Goal: Task Accomplishment & Management: Complete application form

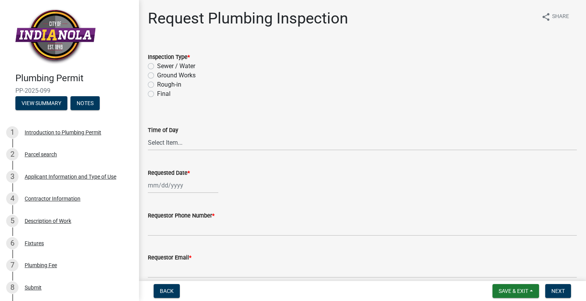
click at [156, 66] on div "Sewer / Water" at bounding box center [362, 66] width 429 height 9
click at [164, 184] on div at bounding box center [183, 185] width 70 height 16
select select "9"
select select "2025"
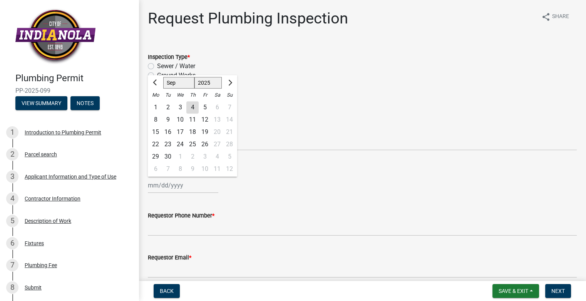
click at [199, 107] on div "5" at bounding box center [205, 107] width 12 height 12
type input "[DATE]"
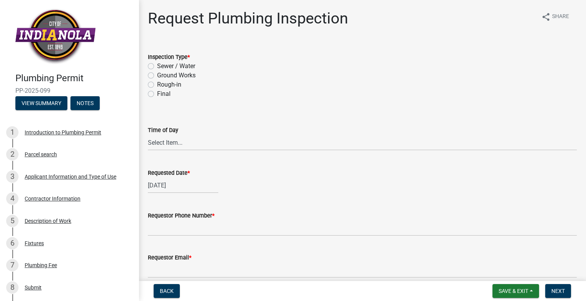
select select "9"
select select "2025"
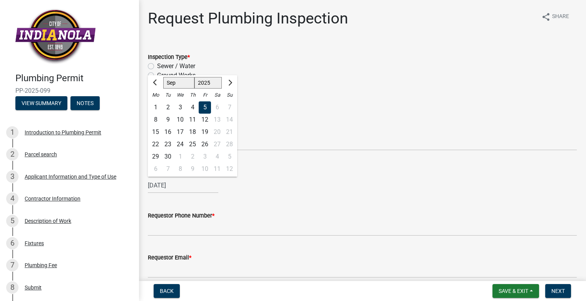
click at [166, 184] on div "[DATE] [PERSON_NAME] Apr May Jun [DATE] Aug Sep Oct Nov [DATE] 1526 1527 1528 1…" at bounding box center [183, 185] width 70 height 16
click at [192, 107] on div "4" at bounding box center [192, 107] width 12 height 12
type input "[DATE]"
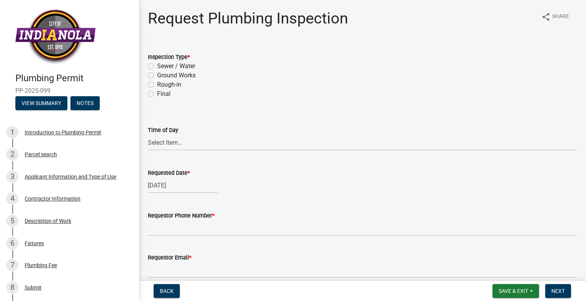
click at [195, 126] on div "Time of Day" at bounding box center [362, 130] width 429 height 9
click at [176, 141] on select "Select Item... AM PM" at bounding box center [362, 143] width 429 height 16
click at [148, 135] on select "Select Item... AM PM" at bounding box center [362, 143] width 429 height 16
select select "90b36dbe-a3c5-433e-a0e2-0f20ac40aee5"
click at [157, 65] on label "Sewer / Water" at bounding box center [176, 66] width 38 height 9
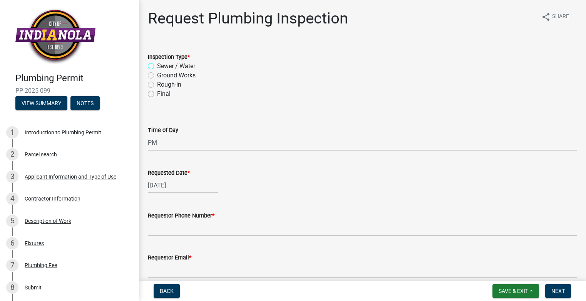
click at [157, 65] on input "Sewer / Water" at bounding box center [159, 64] width 5 height 5
radio input "true"
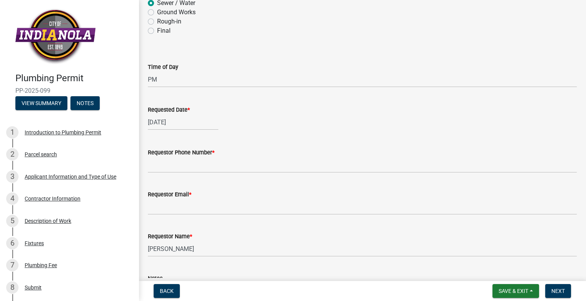
scroll to position [77, 0]
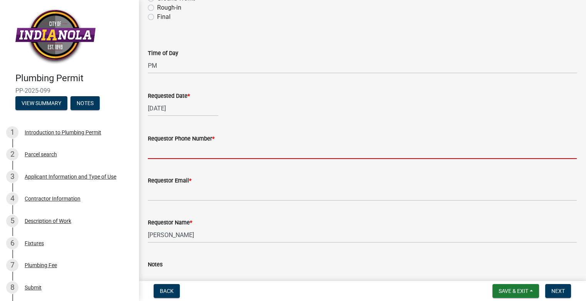
click at [180, 152] on input "Requestor Phone Number *" at bounding box center [362, 151] width 429 height 16
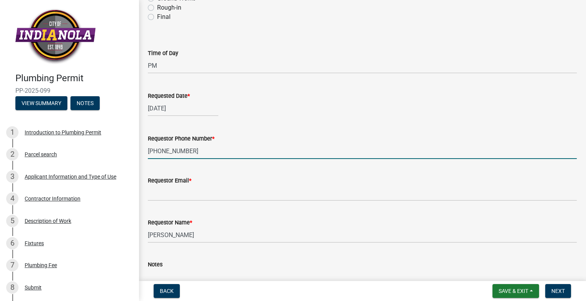
type input "[PHONE_NUMBER]"
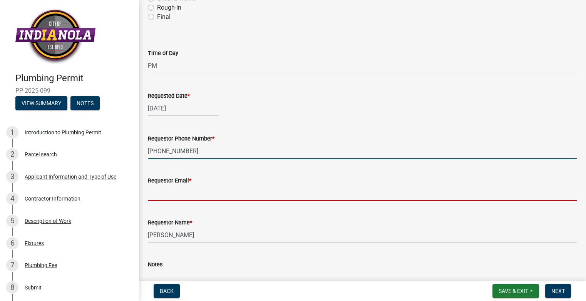
click at [163, 193] on input "Requestor Email *" at bounding box center [362, 193] width 429 height 16
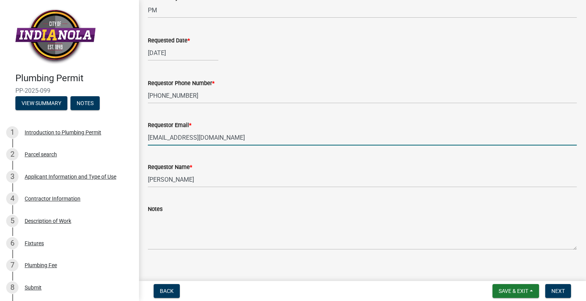
scroll to position [140, 0]
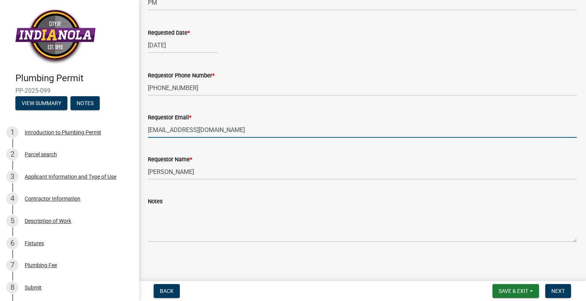
type input "[EMAIL_ADDRESS][DOMAIN_NAME]"
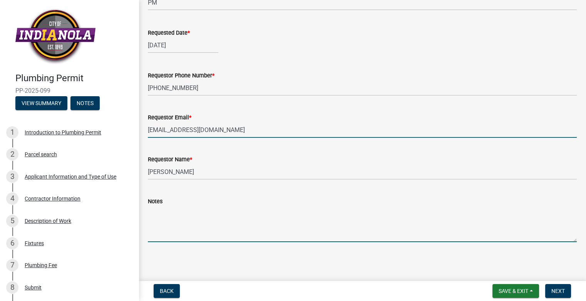
click at [174, 229] on textarea "Notes" at bounding box center [362, 224] width 429 height 36
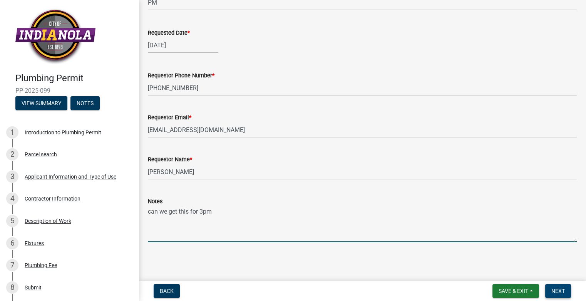
type textarea "can we get this for 3pm"
click at [566, 289] on button "Next" at bounding box center [558, 291] width 26 height 14
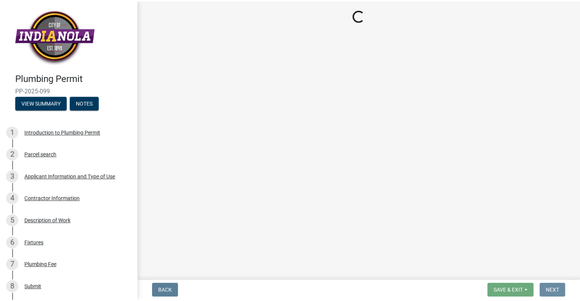
scroll to position [0, 0]
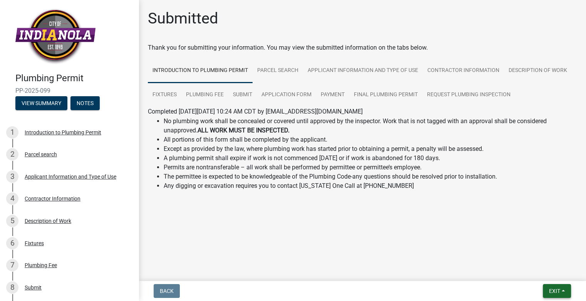
click at [549, 290] on span "Exit" at bounding box center [554, 291] width 11 height 6
click at [522, 270] on button "Save & Exit" at bounding box center [540, 271] width 62 height 18
